Goal: Information Seeking & Learning: Learn about a topic

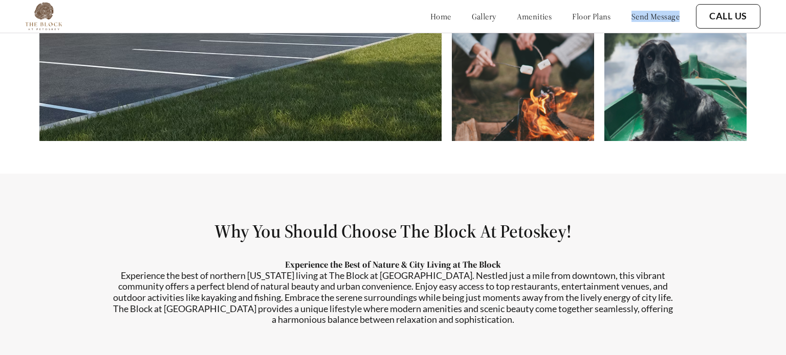
scroll to position [437, 0]
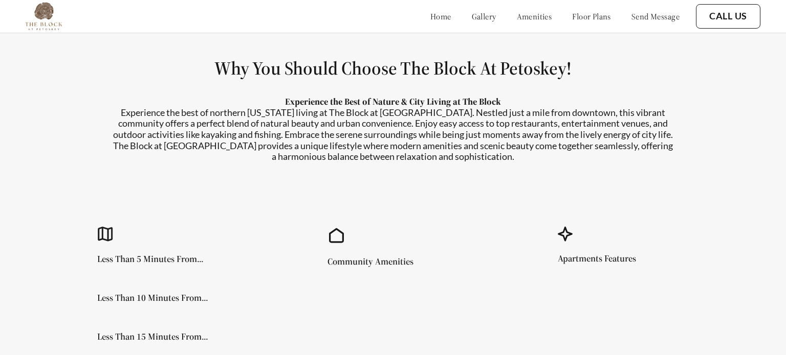
scroll to position [811, 0]
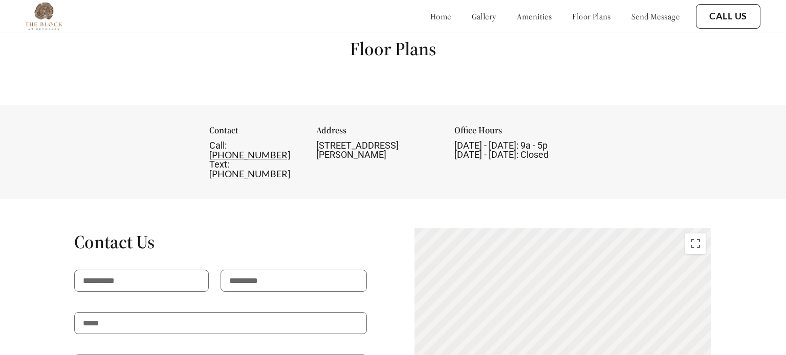
scroll to position [1213, 0]
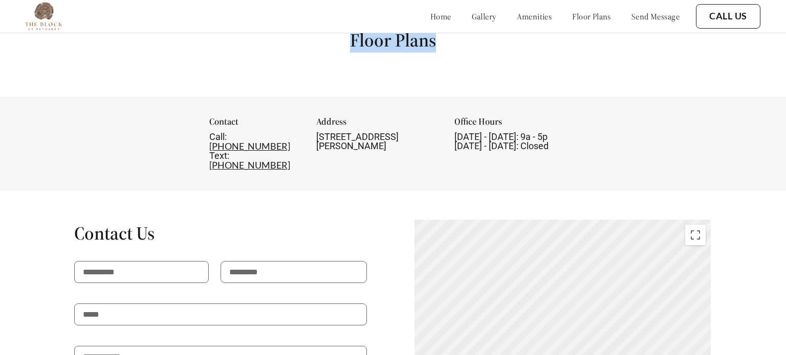
drag, startPoint x: 328, startPoint y: 47, endPoint x: 485, endPoint y: 43, distance: 157.1
click at [485, 43] on div "Floor Plans" at bounding box center [393, 48] width 786 height 97
copy h1 "Floor Plans"
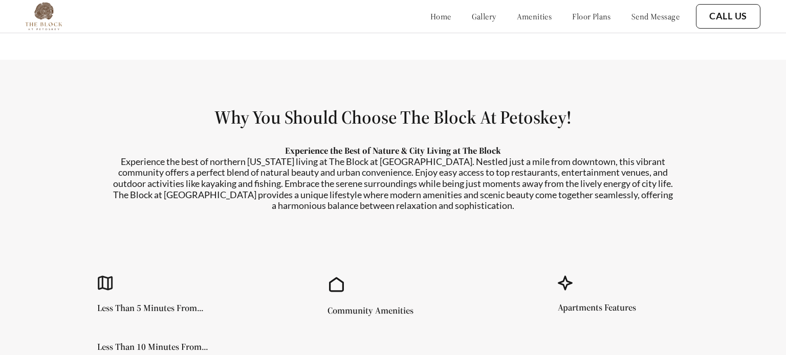
scroll to position [573, 0]
